Goal: Task Accomplishment & Management: Use online tool/utility

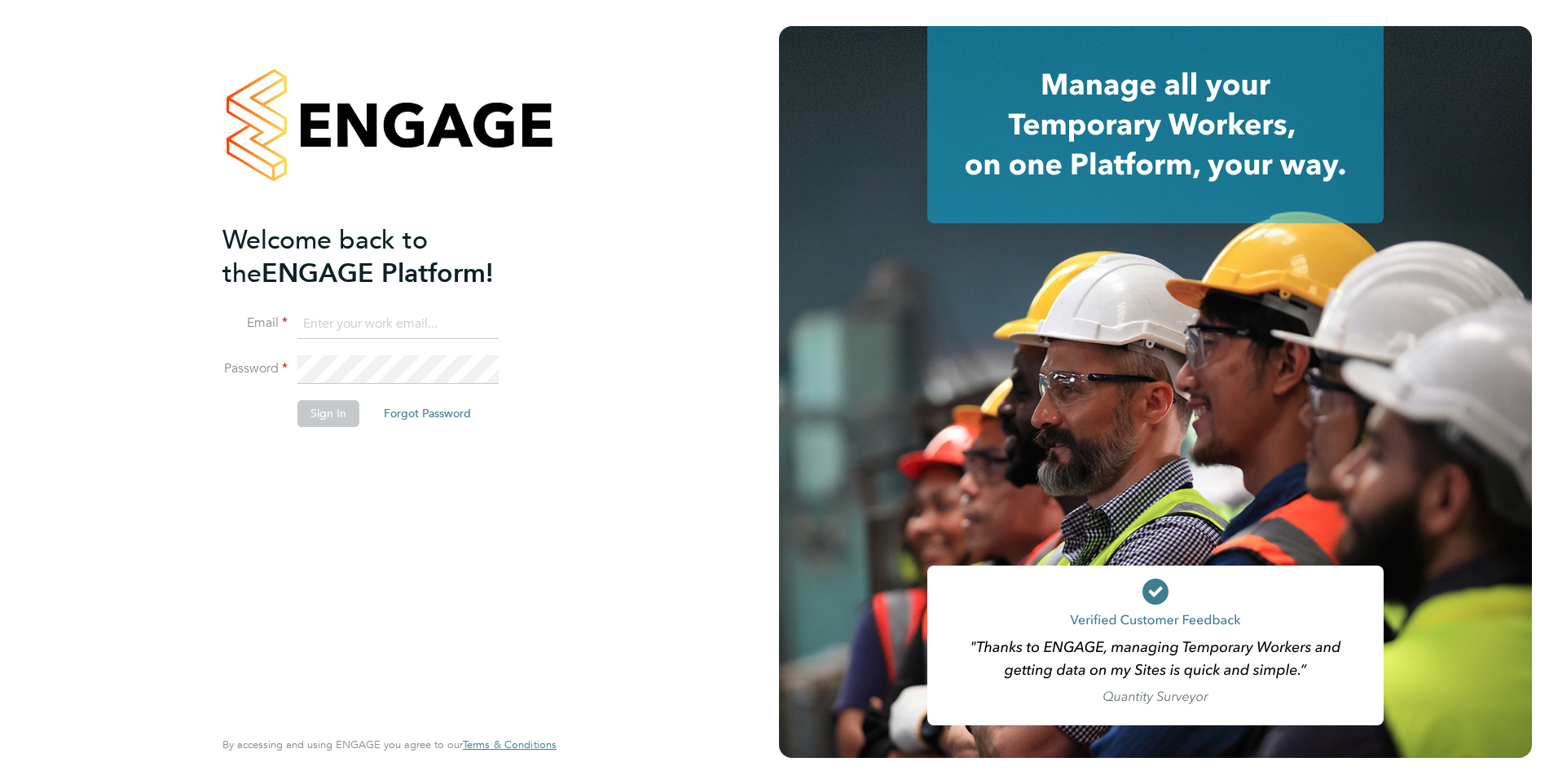
type input "roslyn.ogarro@ncclondon.ac.uk"
click at [330, 423] on button "Sign In" at bounding box center [328, 413] width 62 height 26
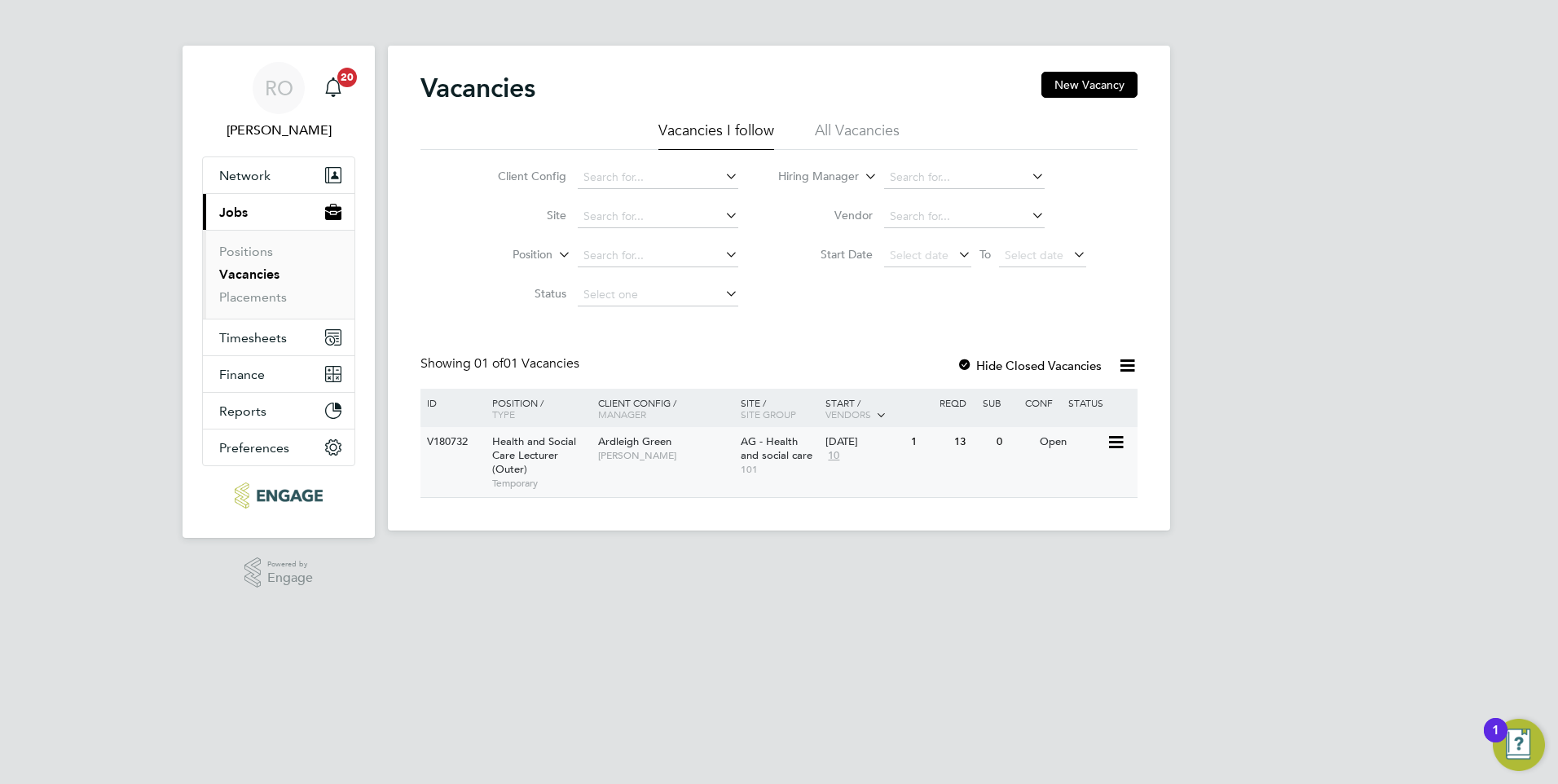
click at [526, 449] on span "Health and Social Care Lecturer (Outer)" at bounding box center [534, 455] width 84 height 42
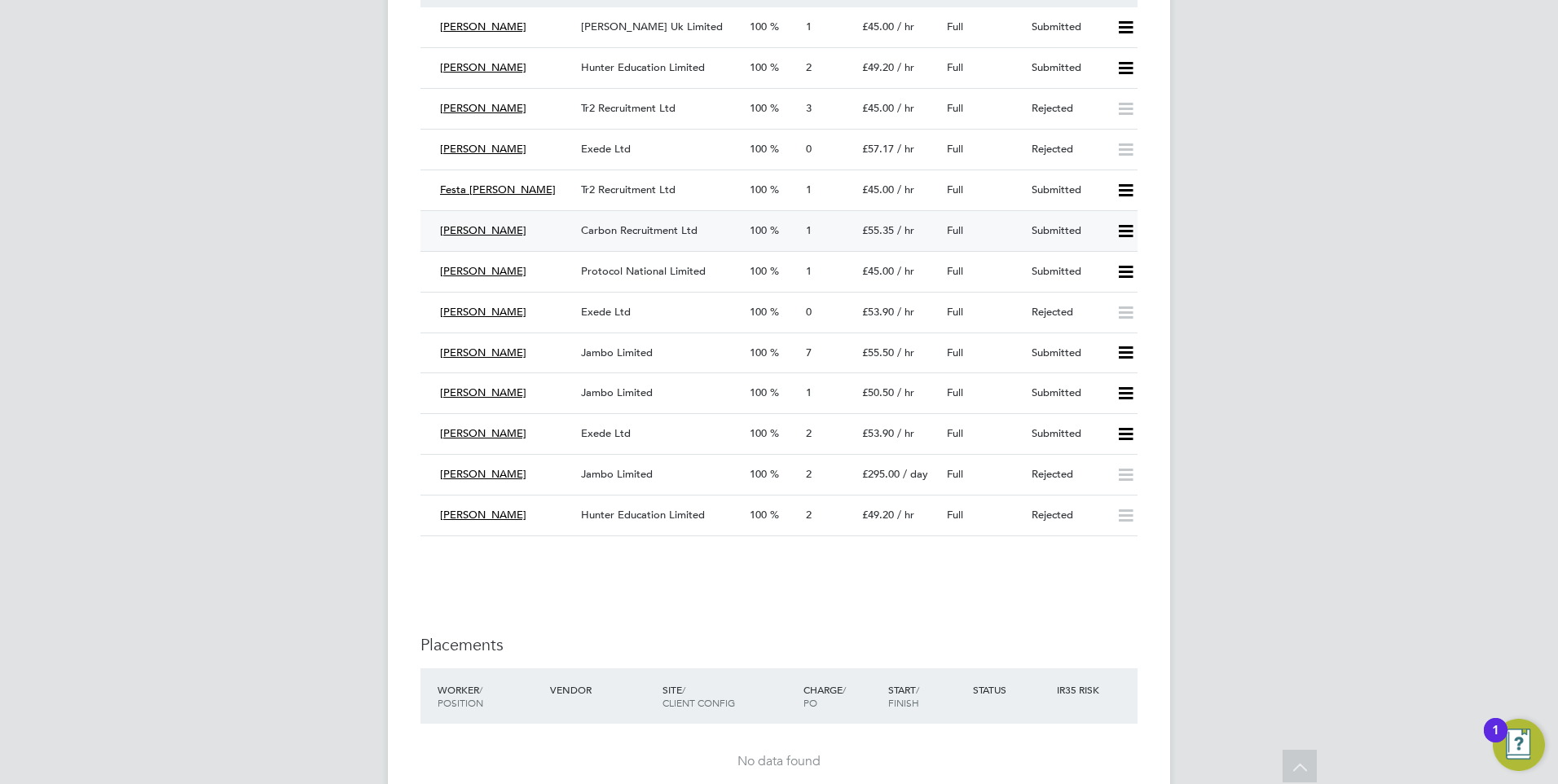
click at [1128, 226] on icon at bounding box center [1126, 231] width 21 height 13
click at [1090, 271] on li "Offer" at bounding box center [1104, 266] width 57 height 23
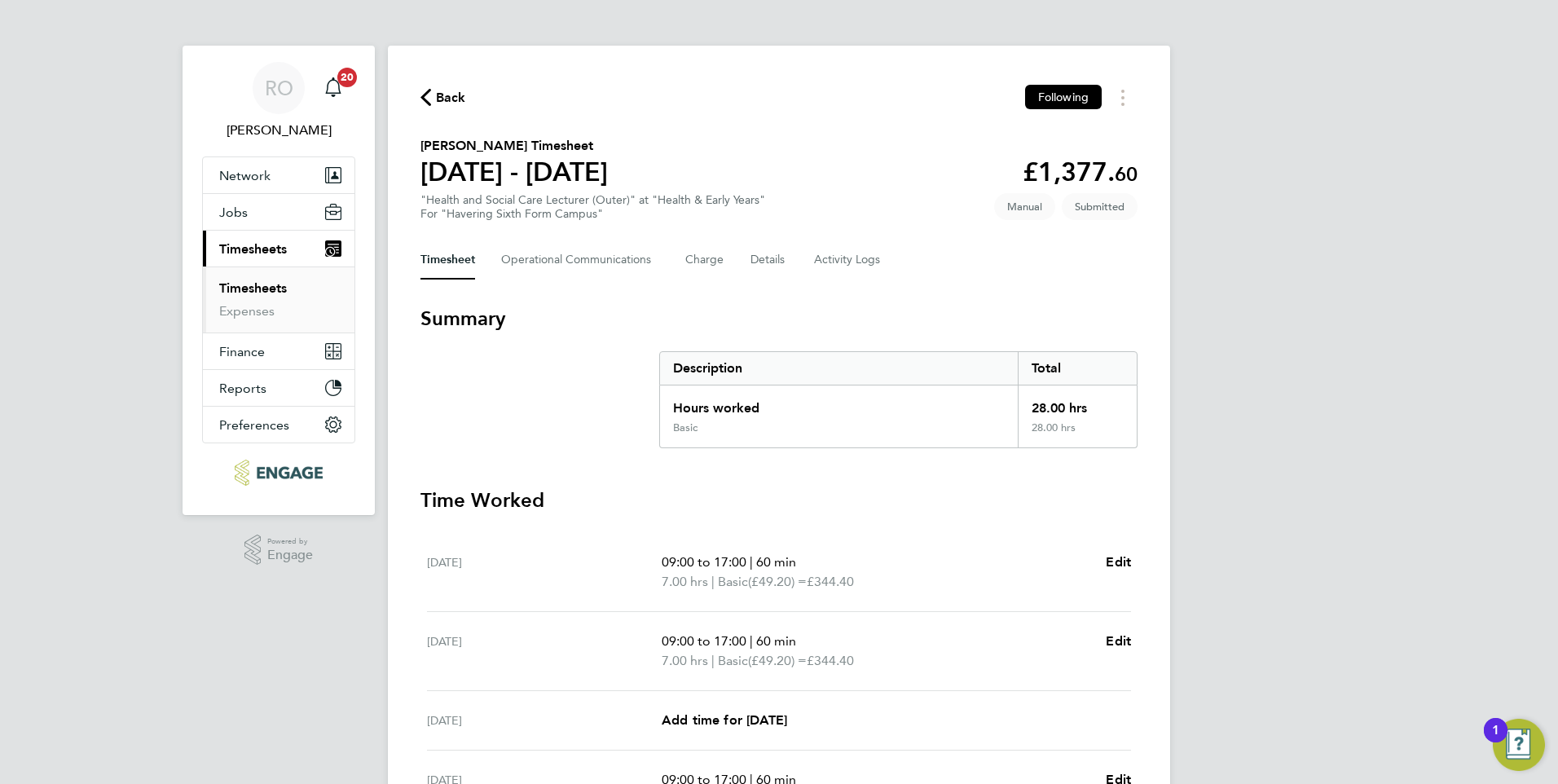
click at [249, 289] on link "Timesheets" at bounding box center [253, 288] width 67 height 16
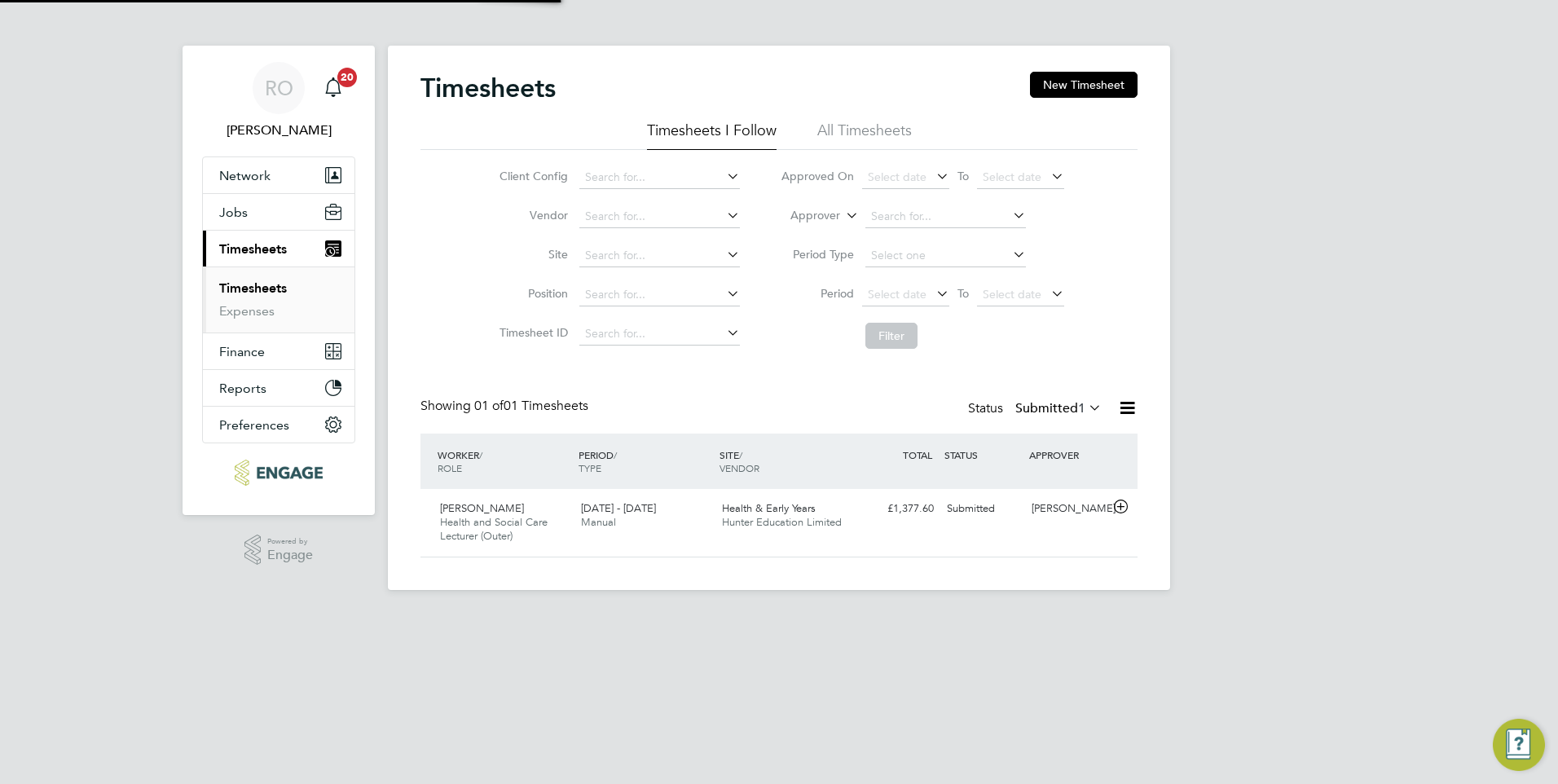
scroll to position [42, 142]
click at [1127, 505] on icon at bounding box center [1121, 507] width 21 height 13
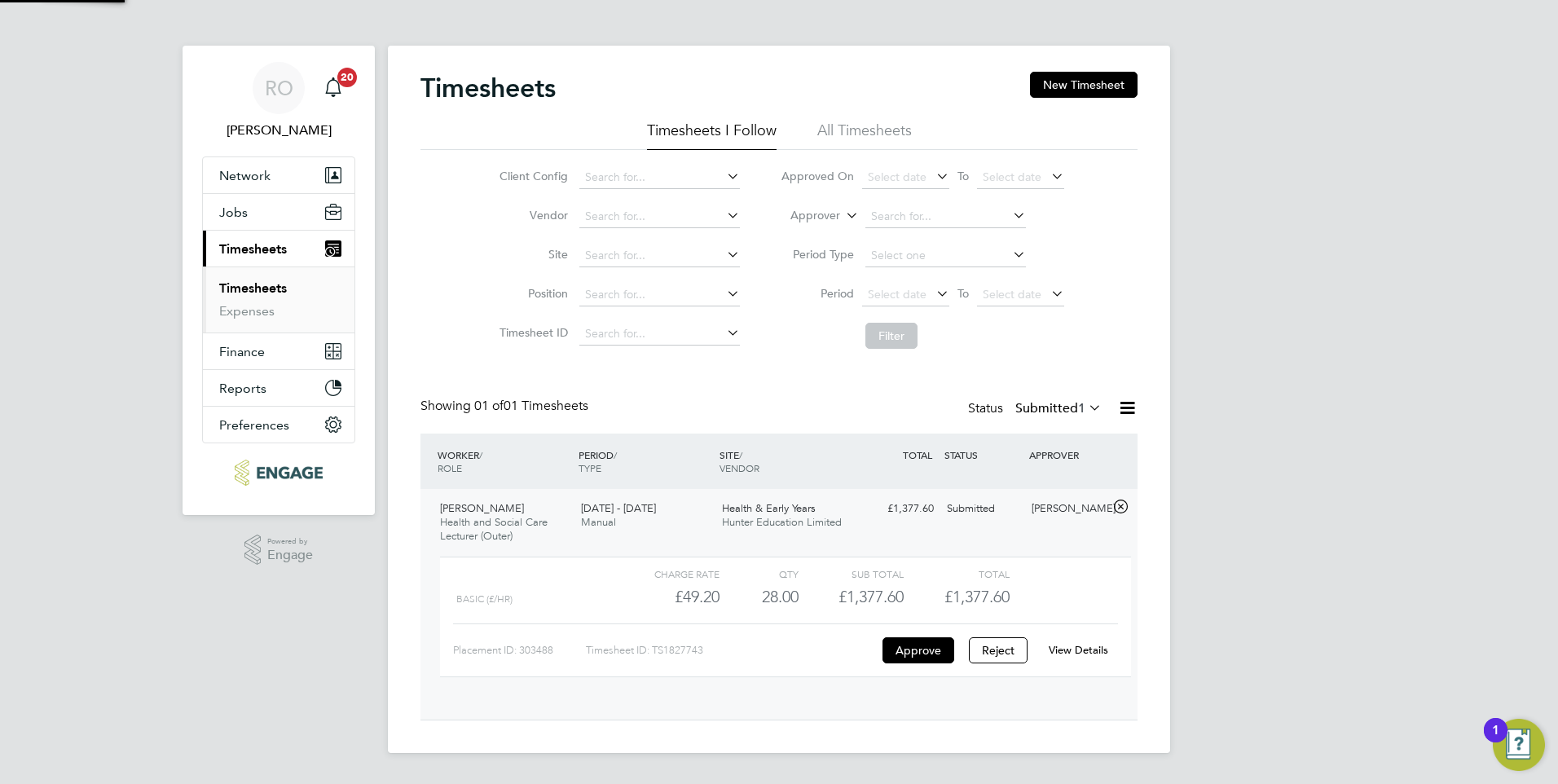
scroll to position [28, 159]
click at [1074, 649] on link "View Details" at bounding box center [1078, 649] width 59 height 14
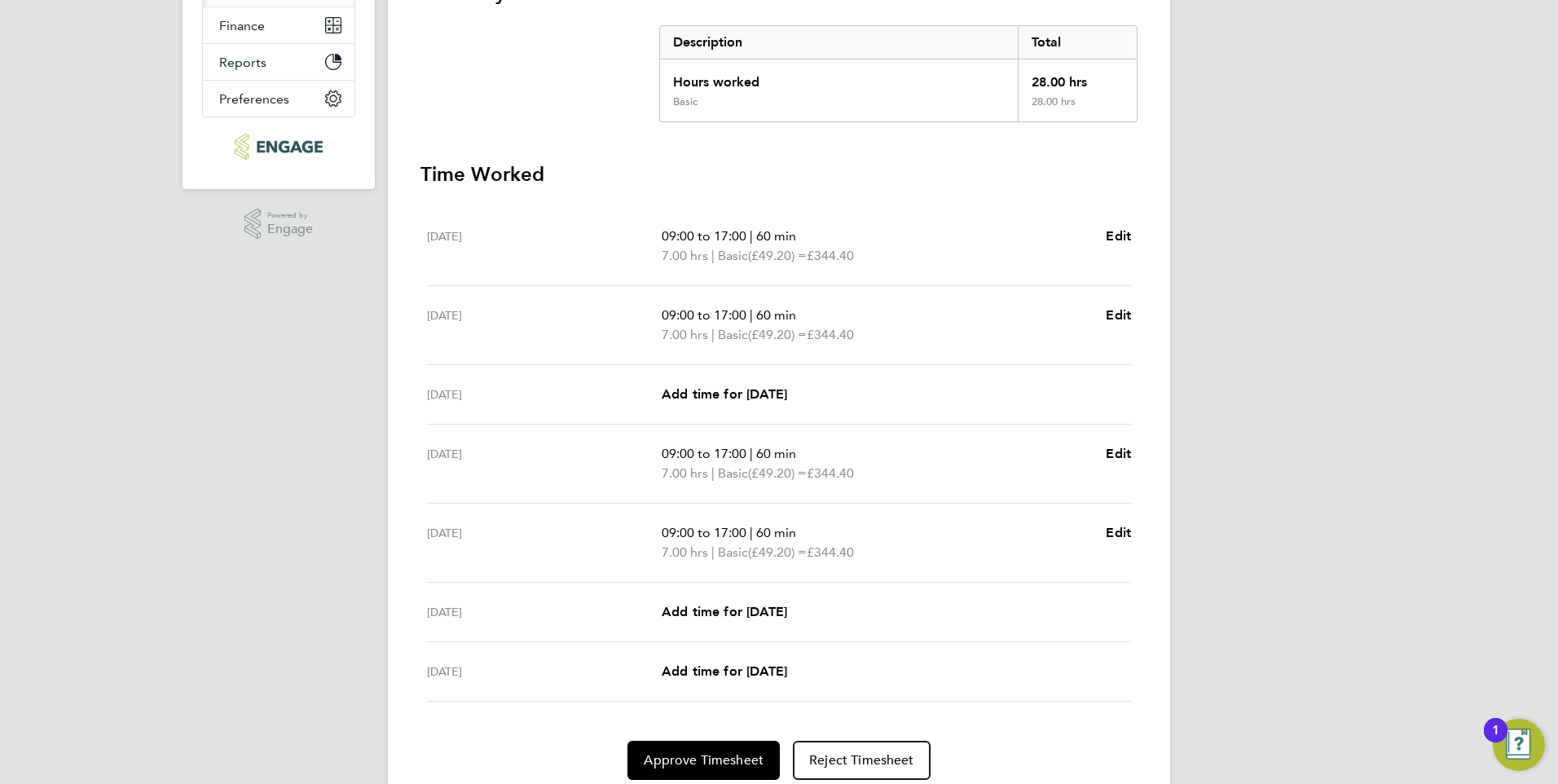
scroll to position [387, 0]
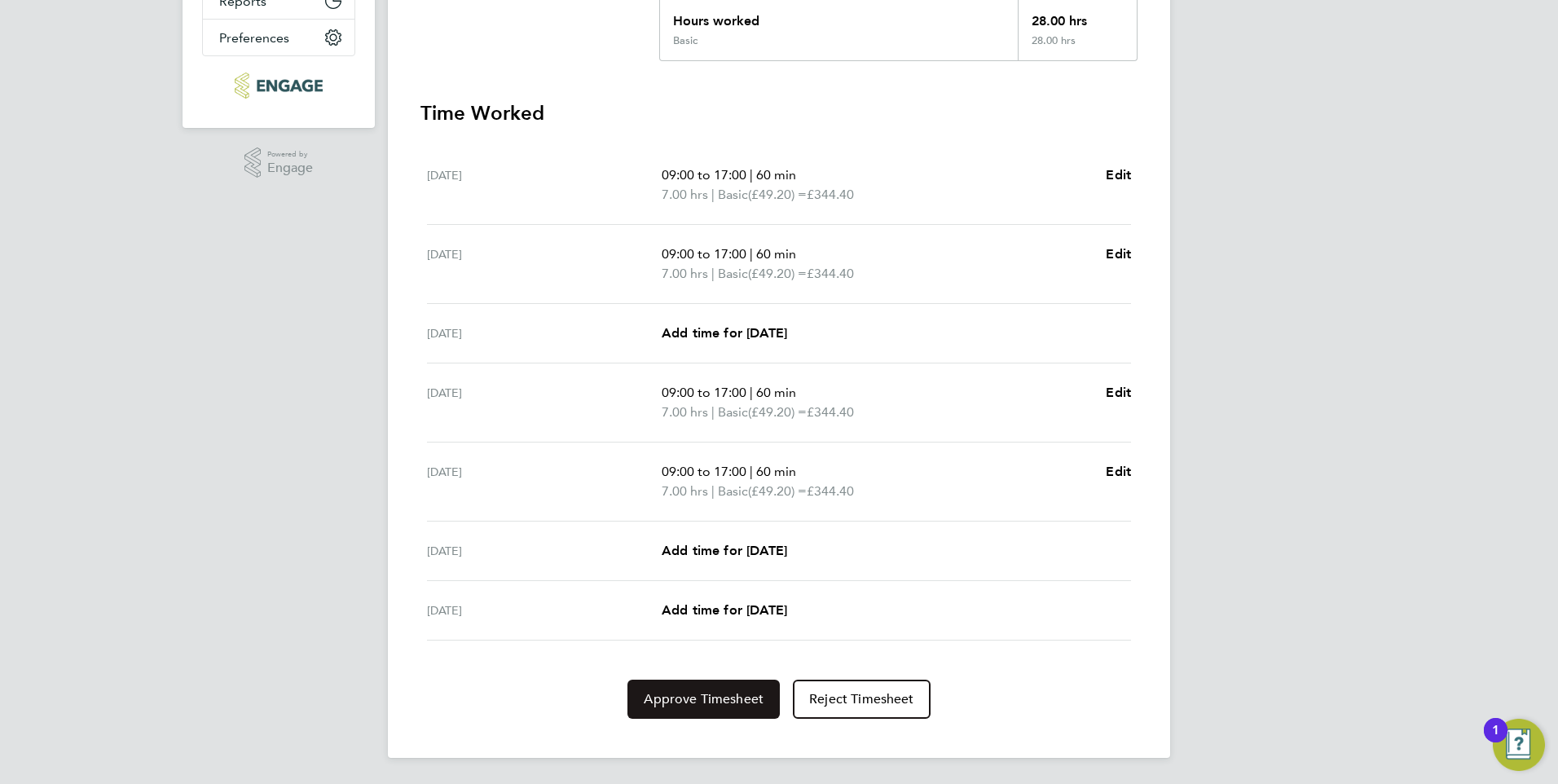
click at [670, 699] on span "Approve Timesheet" at bounding box center [704, 699] width 120 height 16
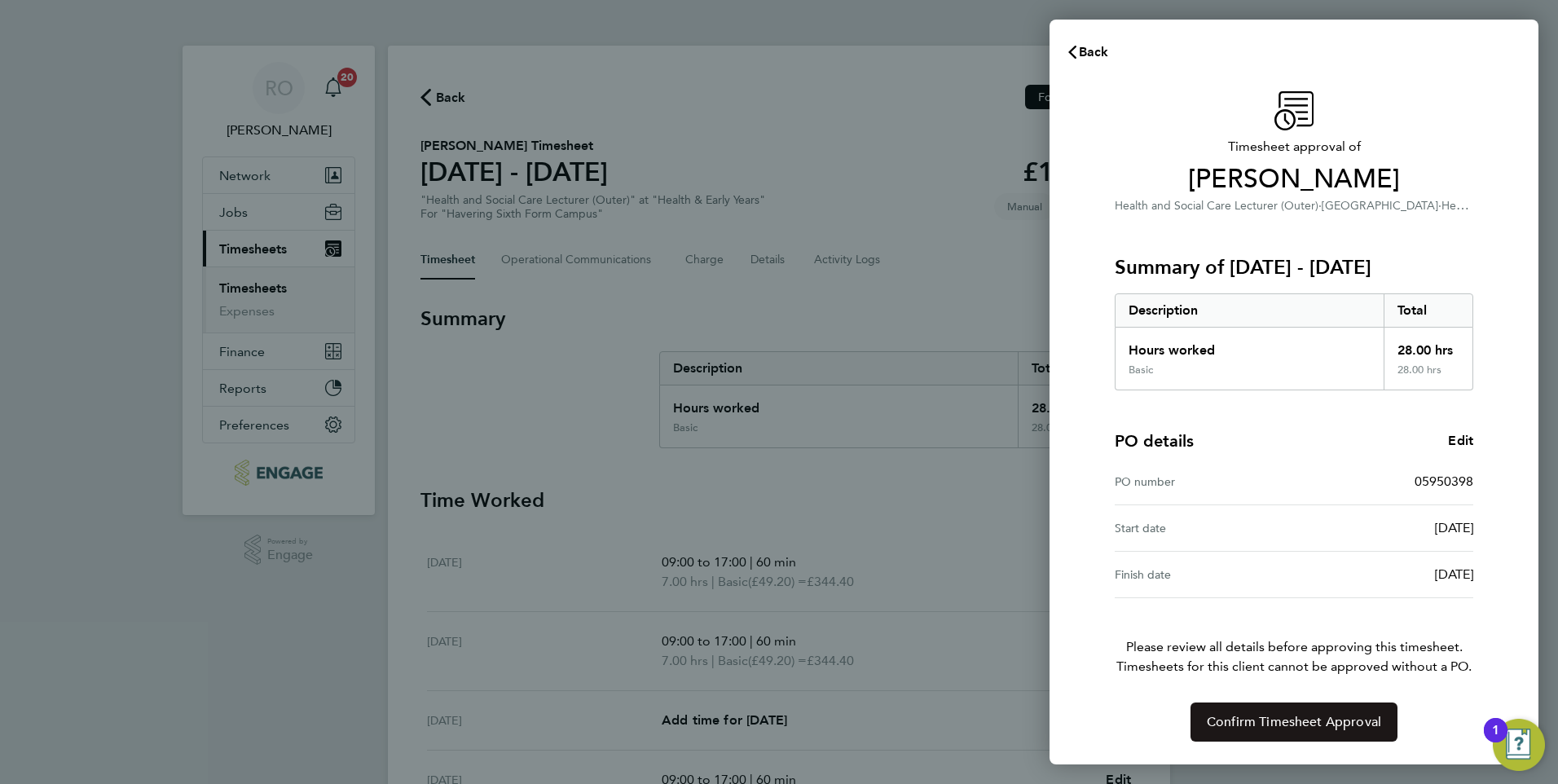
click at [1249, 717] on span "Confirm Timesheet Approval" at bounding box center [1295, 721] width 174 height 16
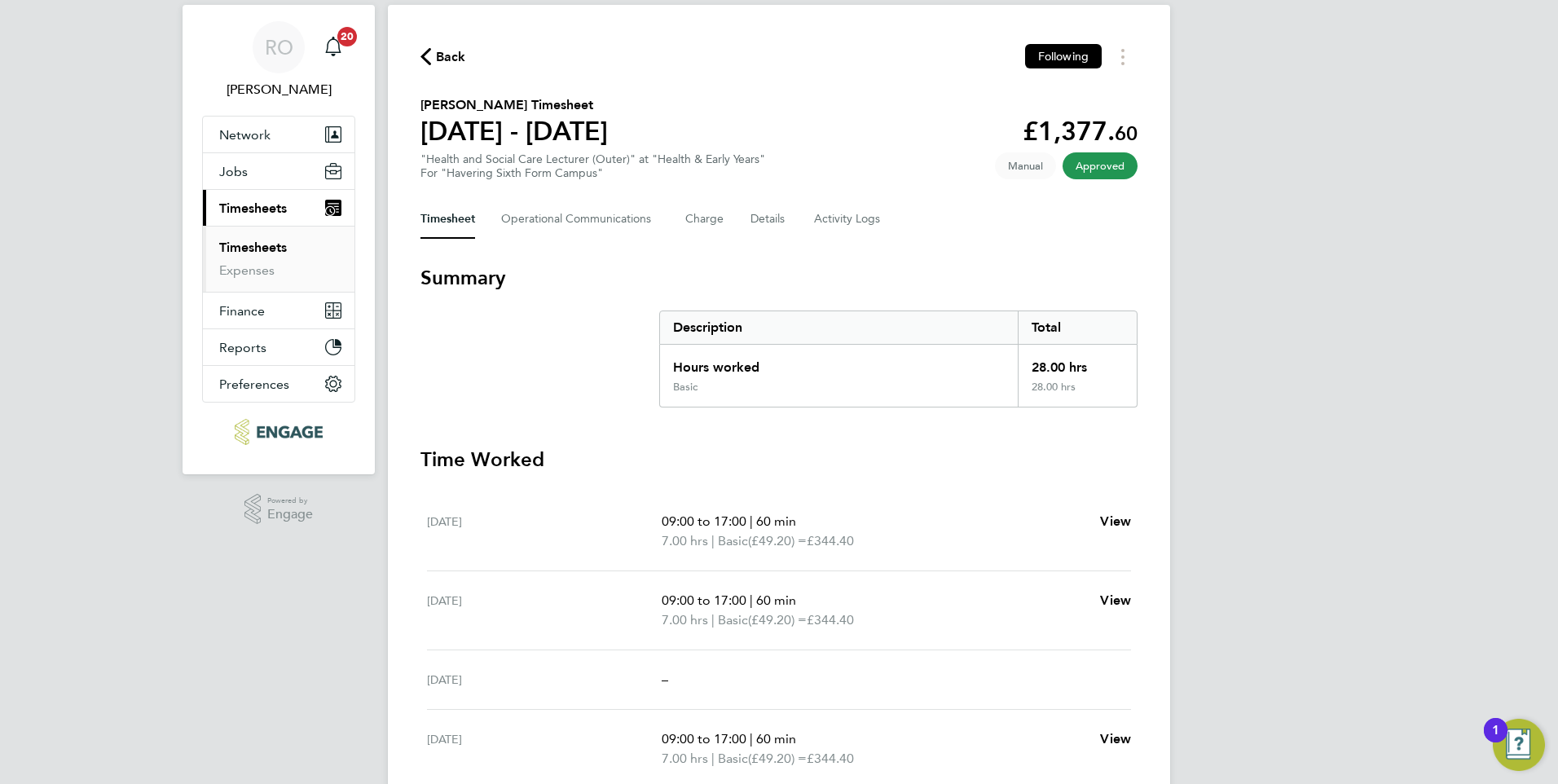
scroll to position [81, 0]
